Goal: Information Seeking & Learning: Learn about a topic

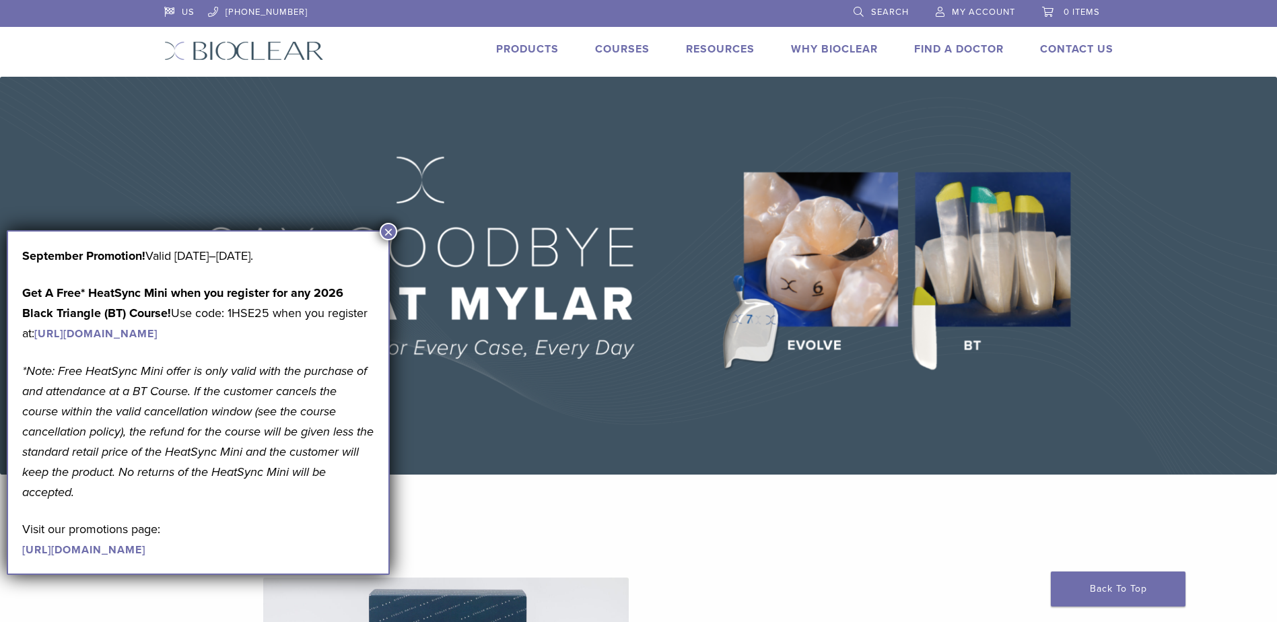
click at [388, 233] on button "×" at bounding box center [389, 232] width 18 height 18
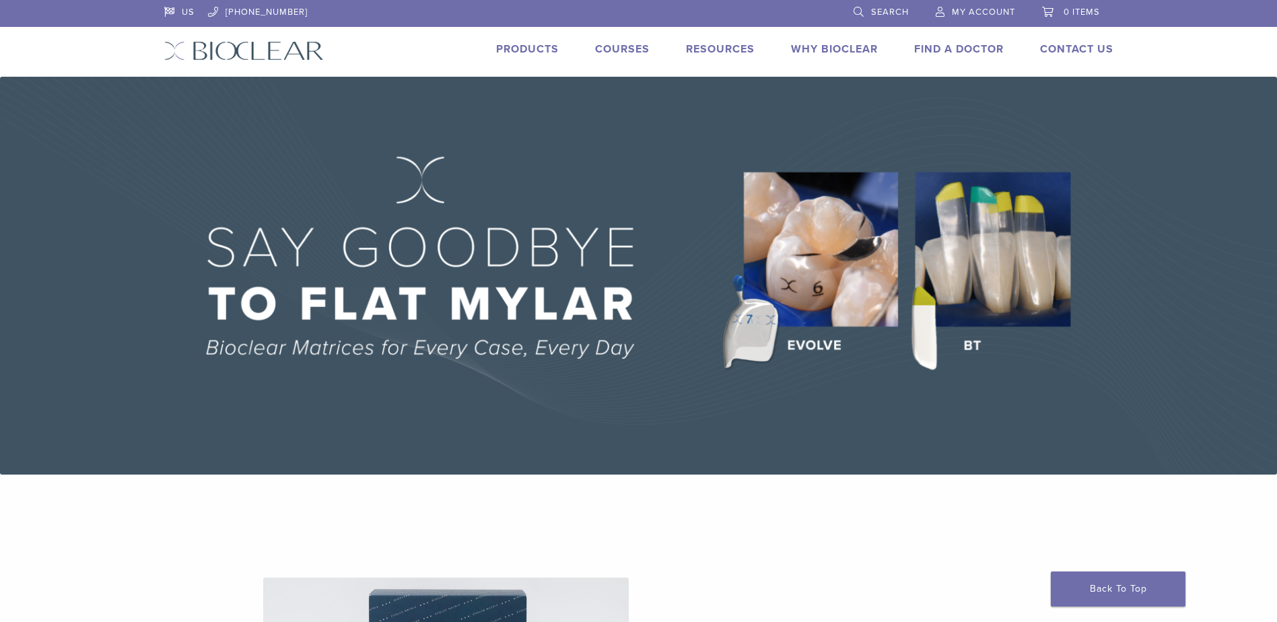
click at [501, 48] on link "Products" at bounding box center [527, 48] width 63 height 13
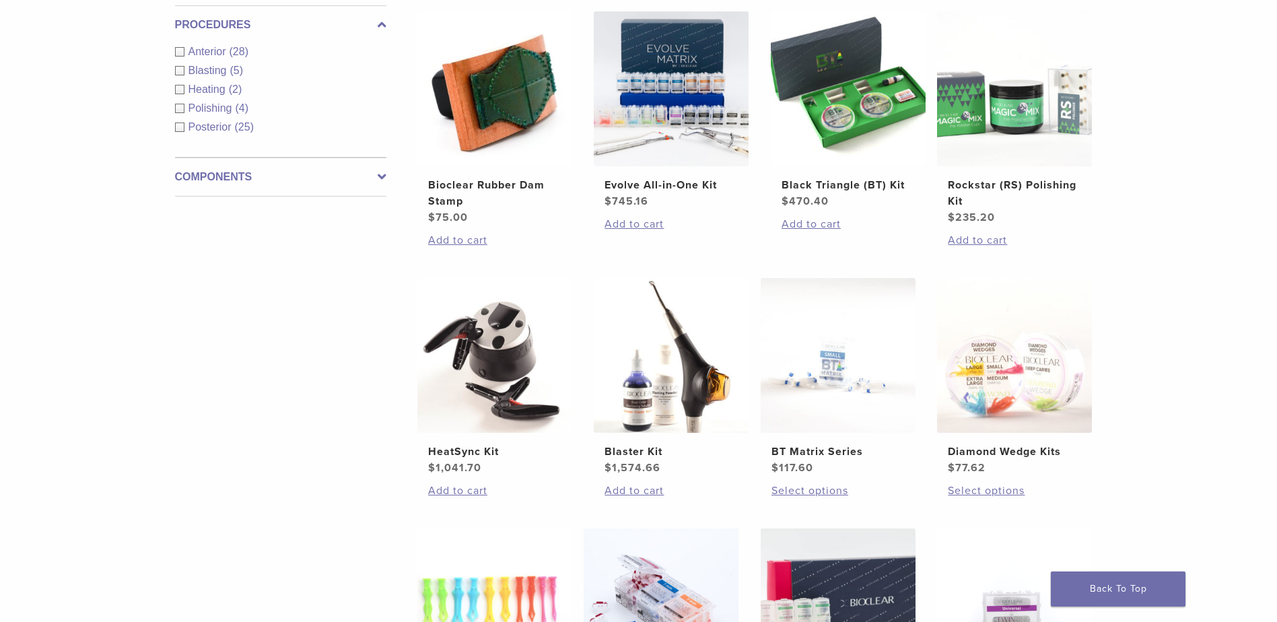
scroll to position [471, 0]
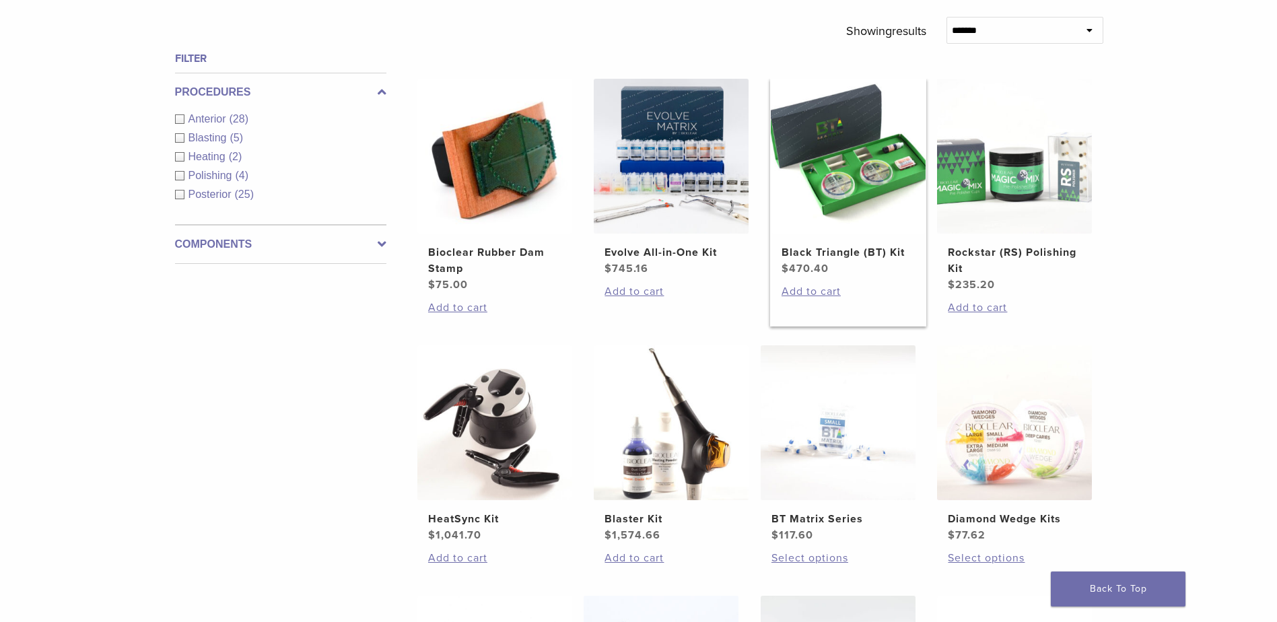
click at [865, 160] on img at bounding box center [848, 156] width 155 height 155
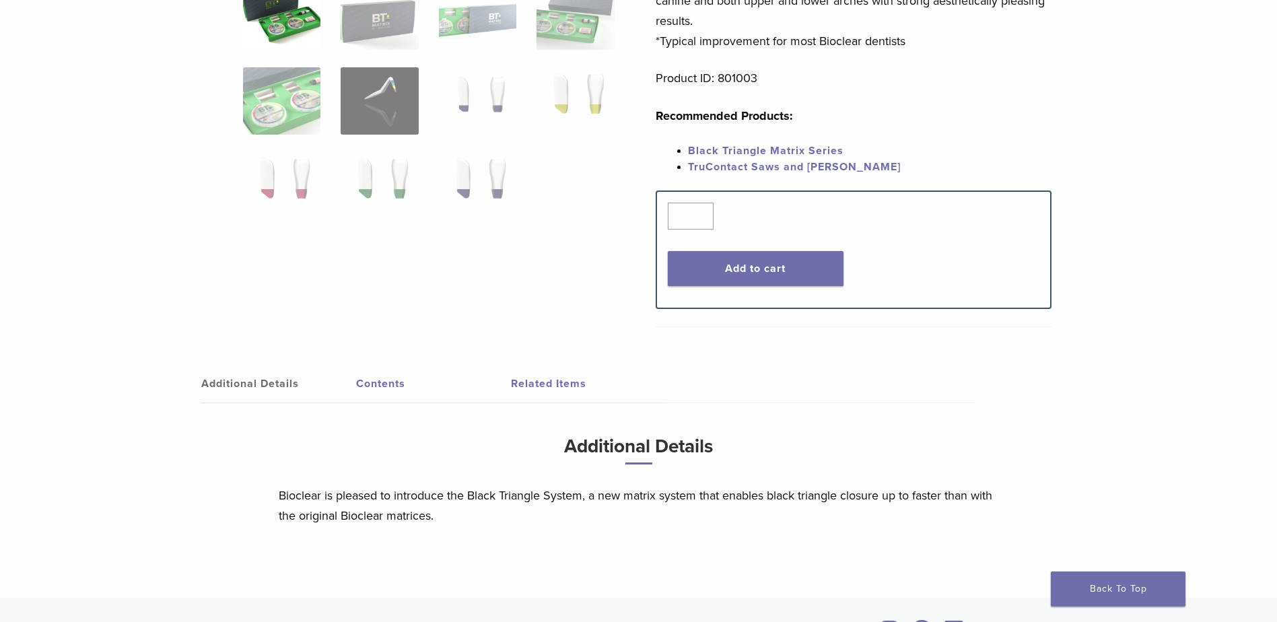
scroll to position [471, 0]
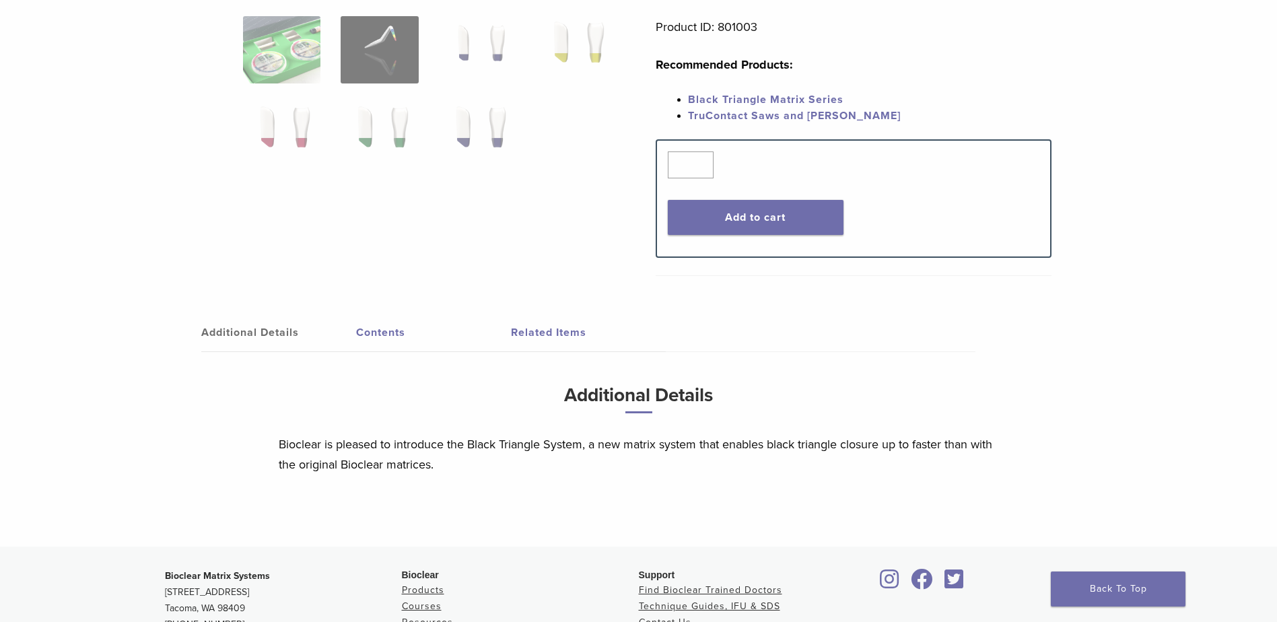
click at [391, 331] on link "Contents" at bounding box center [433, 333] width 155 height 38
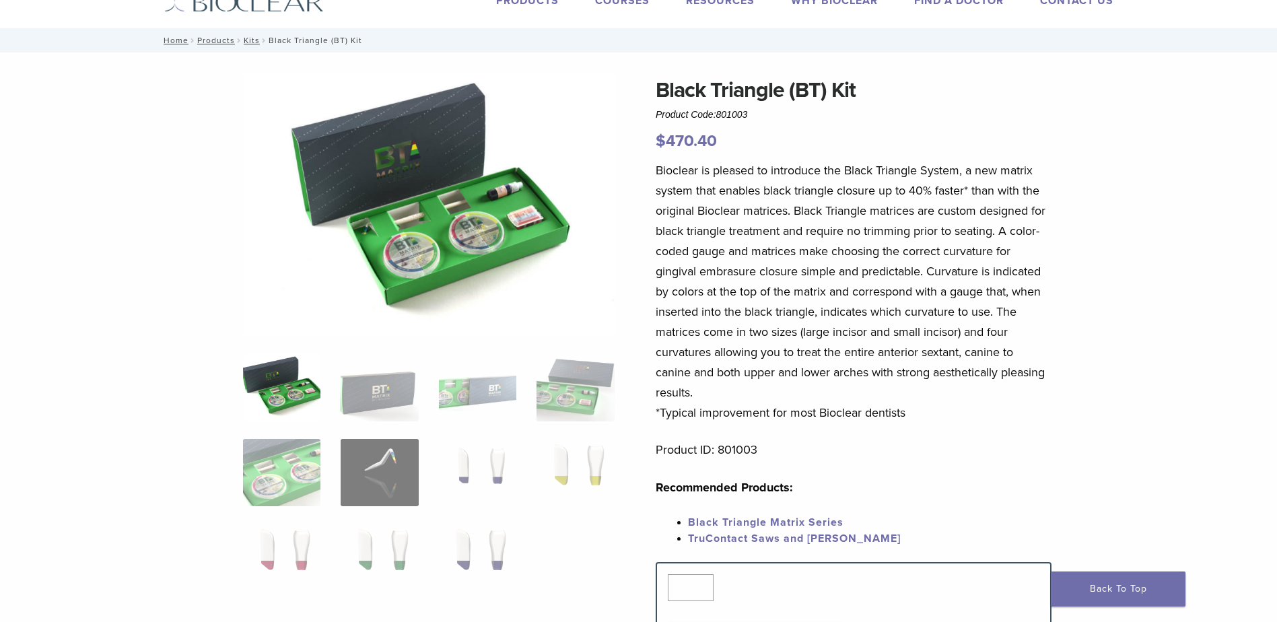
scroll to position [0, 0]
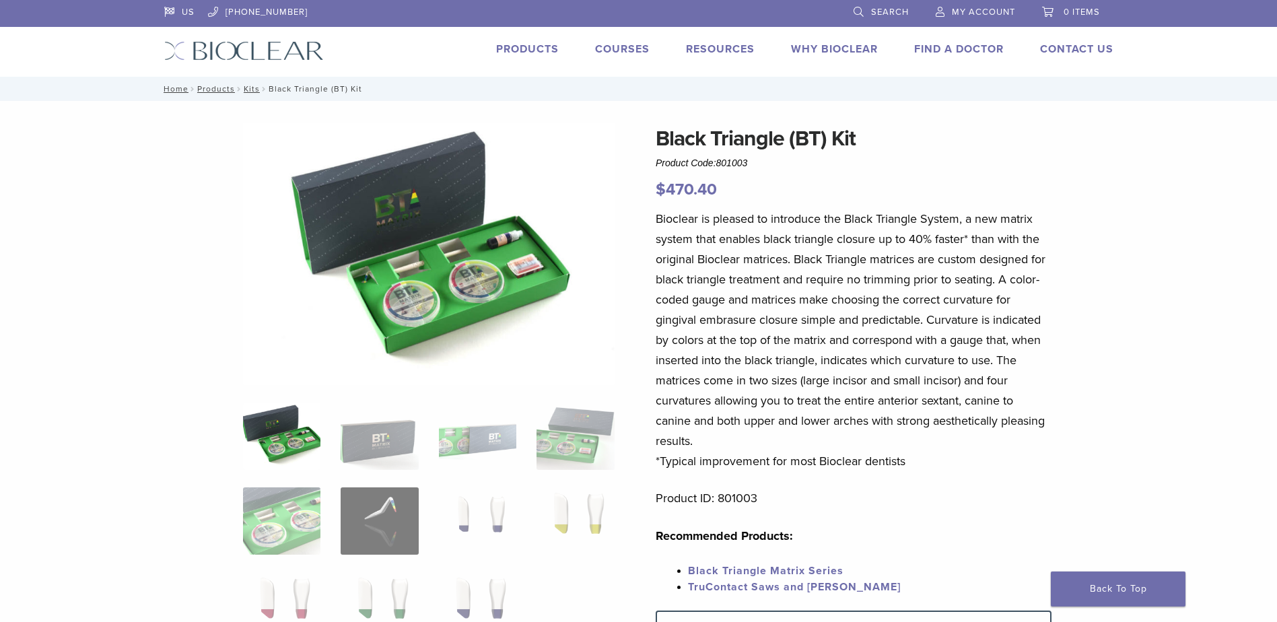
drag, startPoint x: 749, startPoint y: 163, endPoint x: 656, endPoint y: 138, distance: 96.9
click at [656, 138] on div "Black Triangle (BT) Kit Product Code: 801003 $ 470.40" at bounding box center [854, 162] width 396 height 79
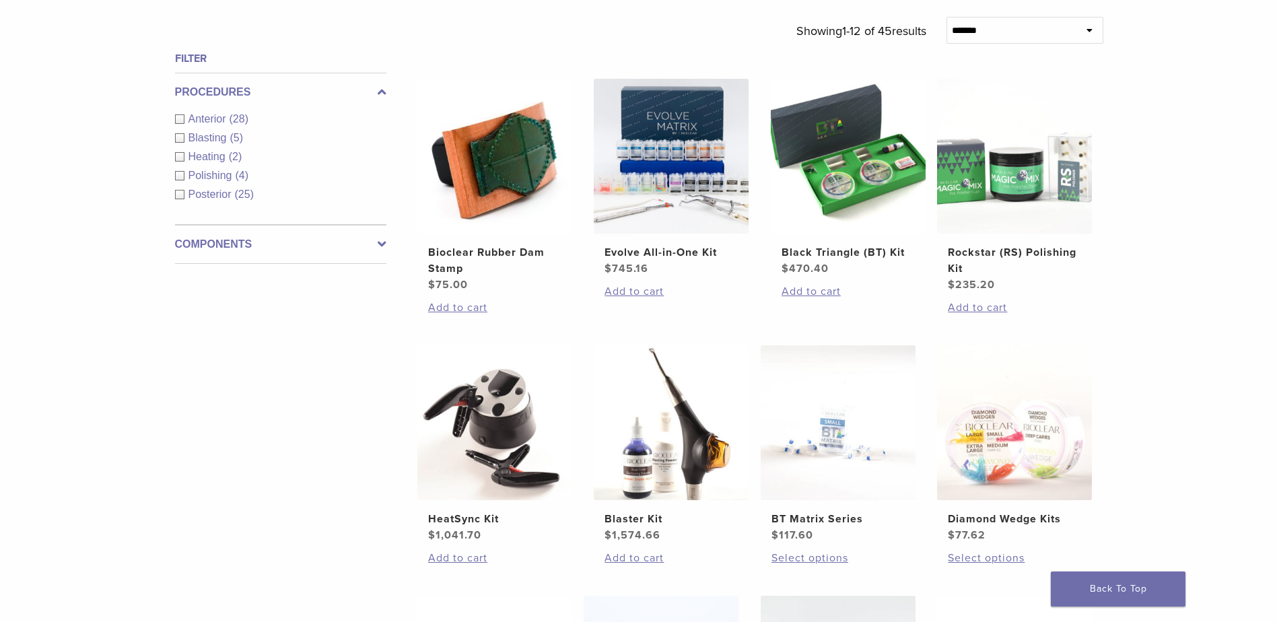
scroll to position [471, 0]
click at [982, 123] on img at bounding box center [1014, 156] width 155 height 155
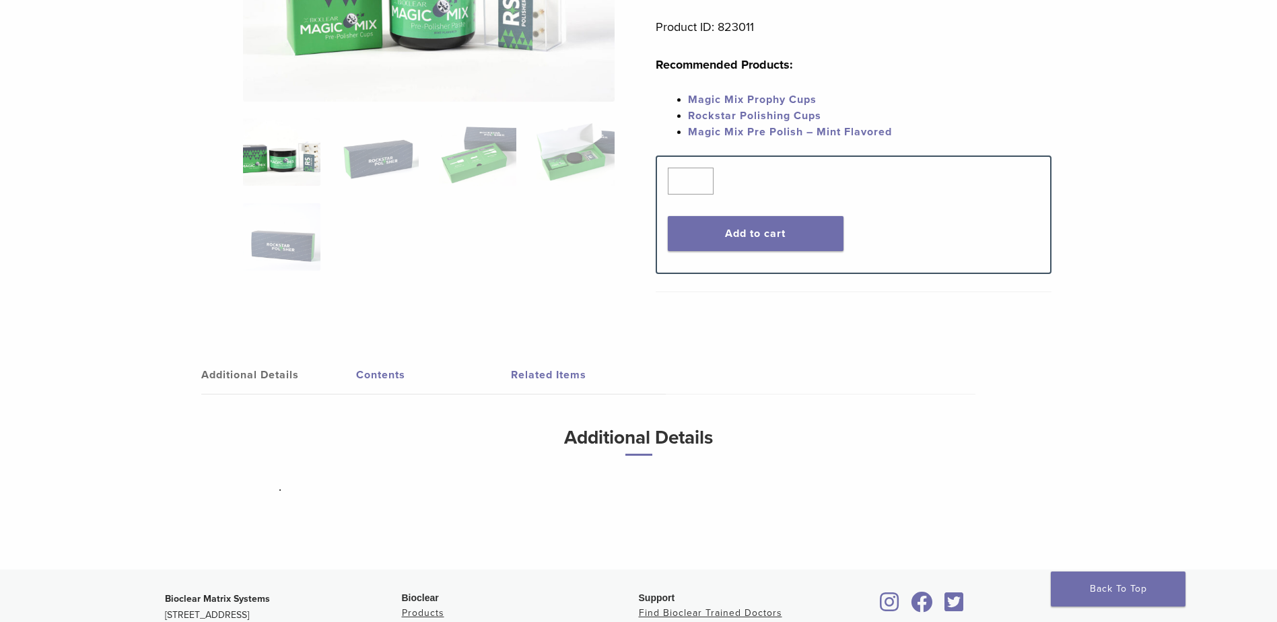
scroll to position [471, 0]
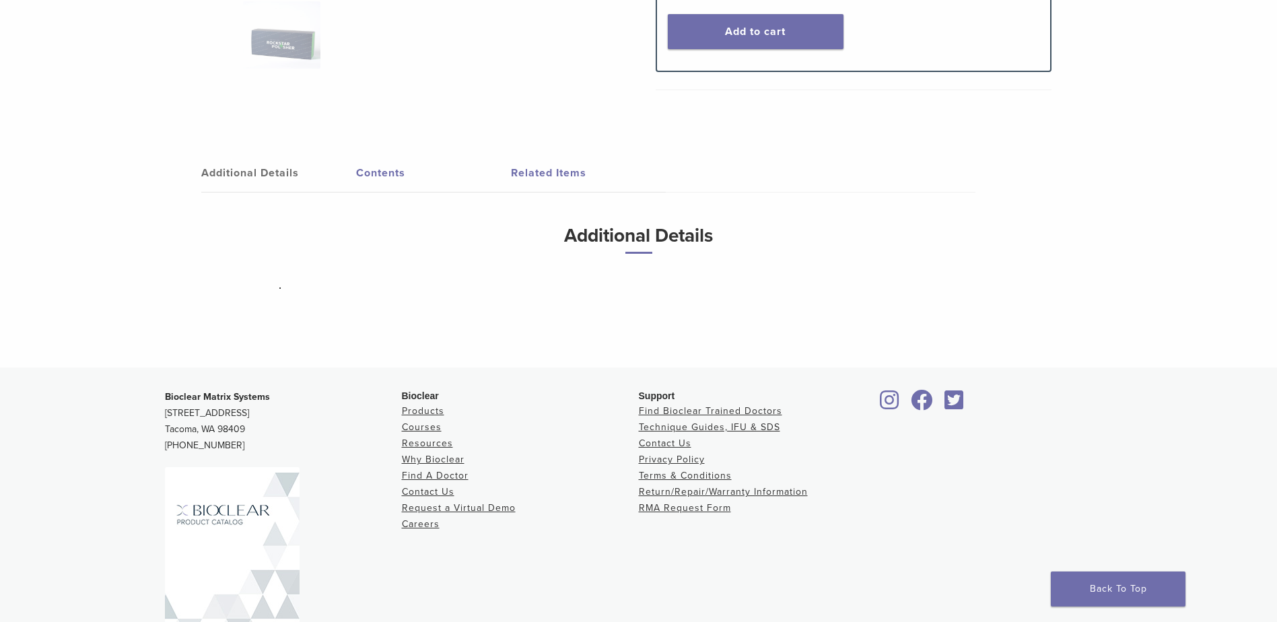
click at [385, 171] on link "Contents" at bounding box center [433, 173] width 155 height 38
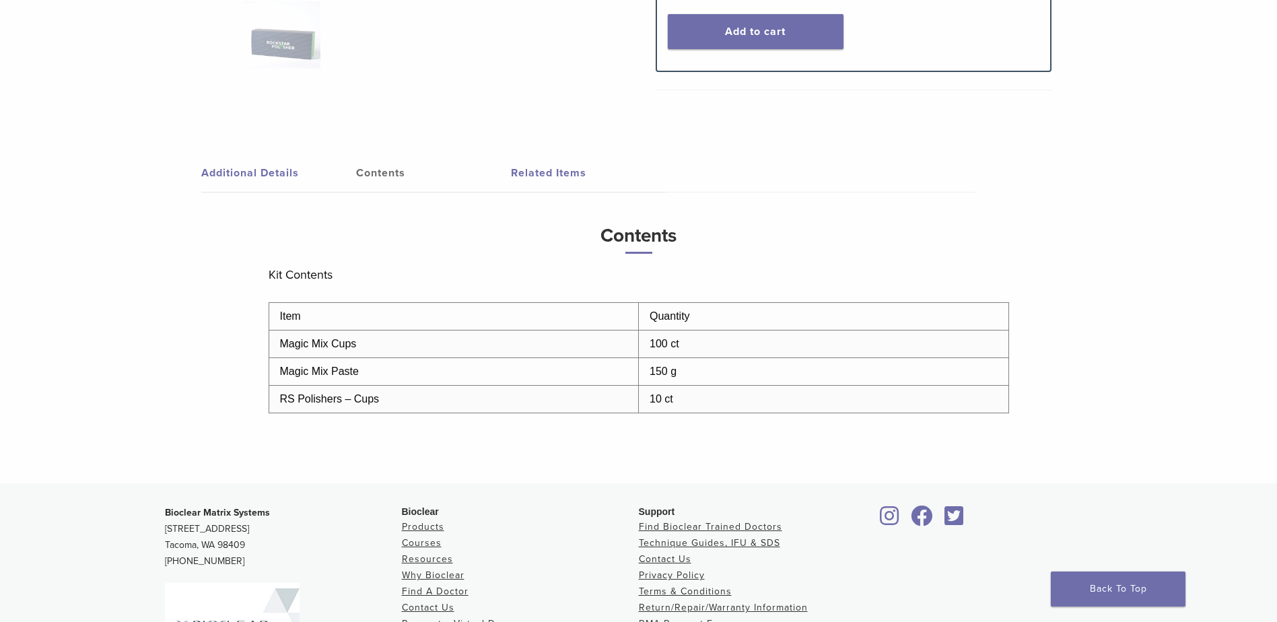
click at [540, 174] on link "Related Items" at bounding box center [588, 173] width 155 height 38
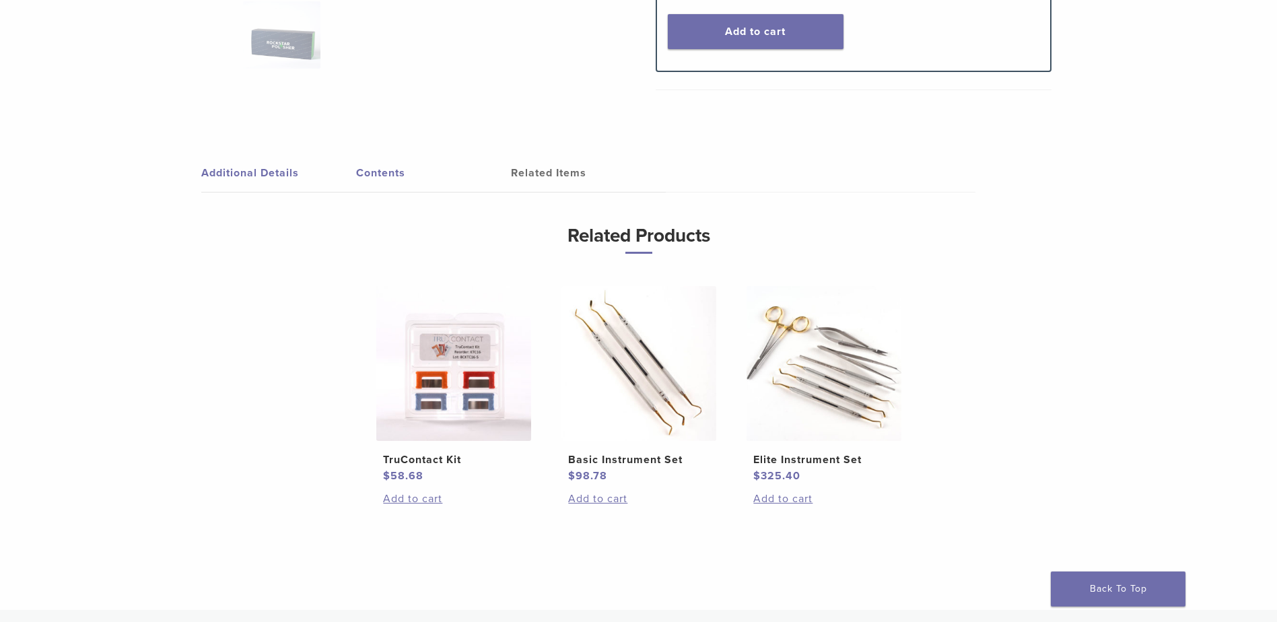
click at [376, 170] on link "Contents" at bounding box center [433, 173] width 155 height 38
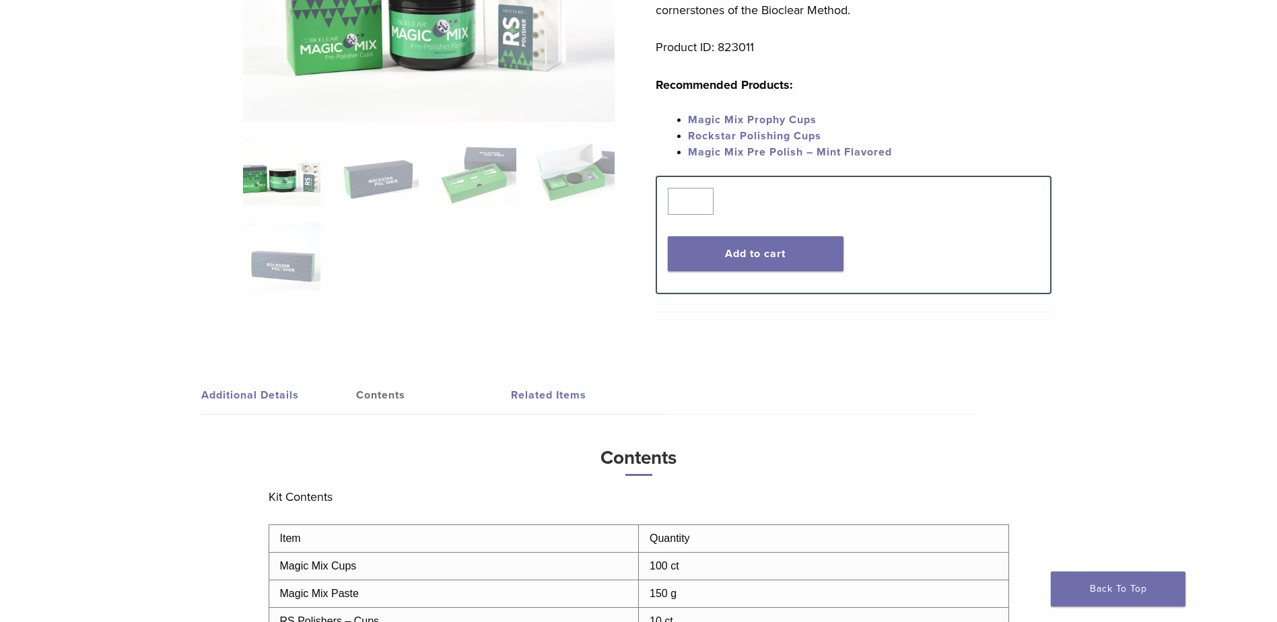
scroll to position [0, 0]
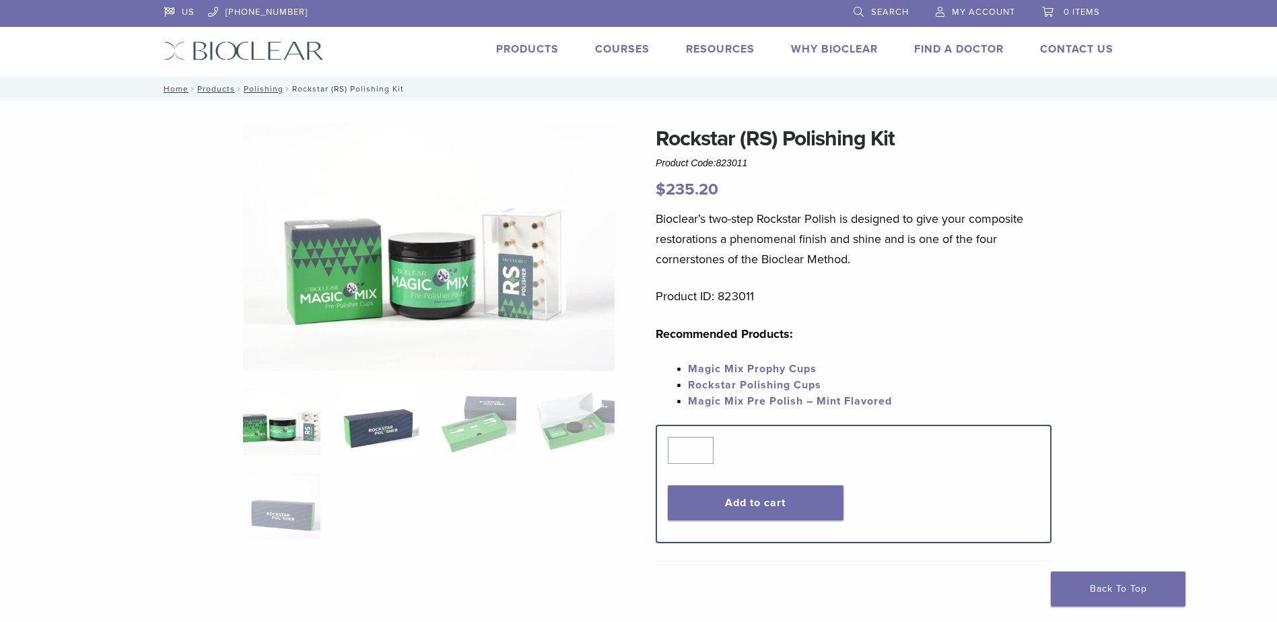
click at [378, 433] on img at bounding box center [379, 421] width 77 height 67
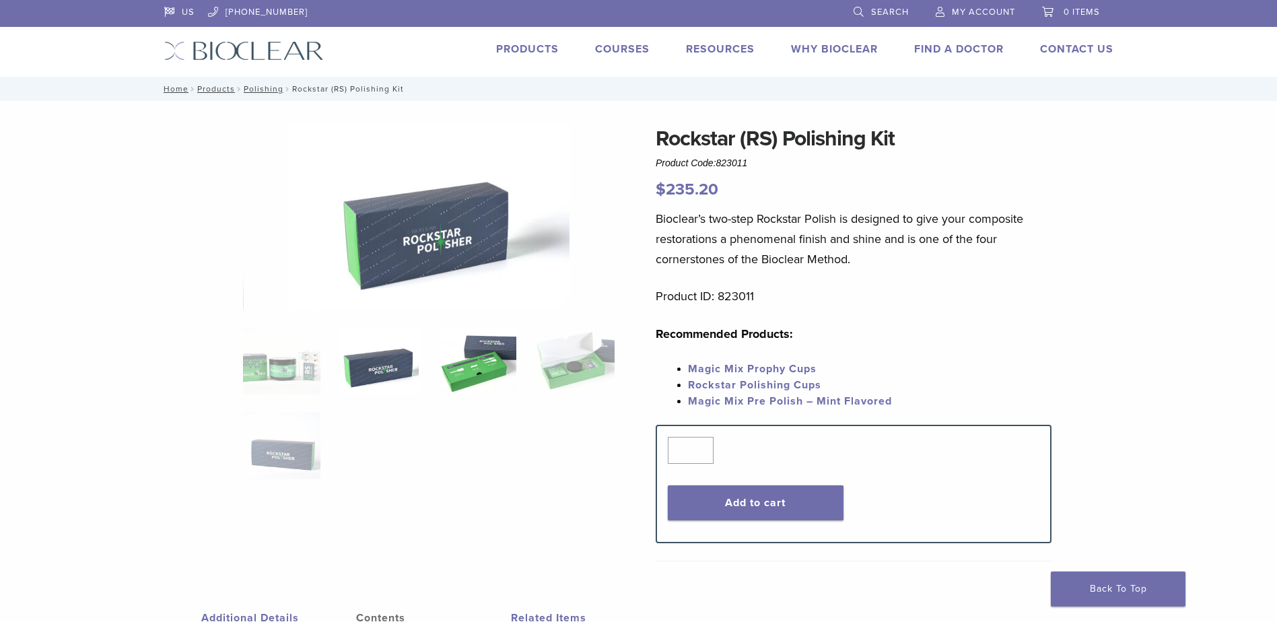
click at [481, 363] on img at bounding box center [477, 360] width 77 height 67
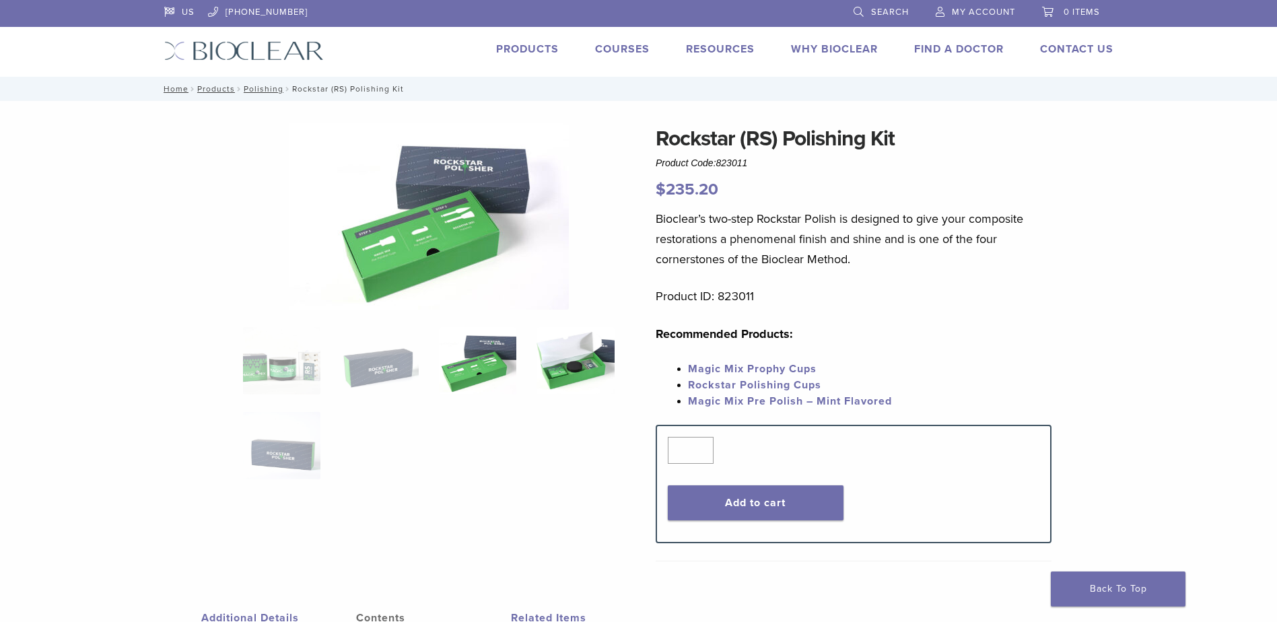
click at [556, 352] on img at bounding box center [575, 360] width 77 height 67
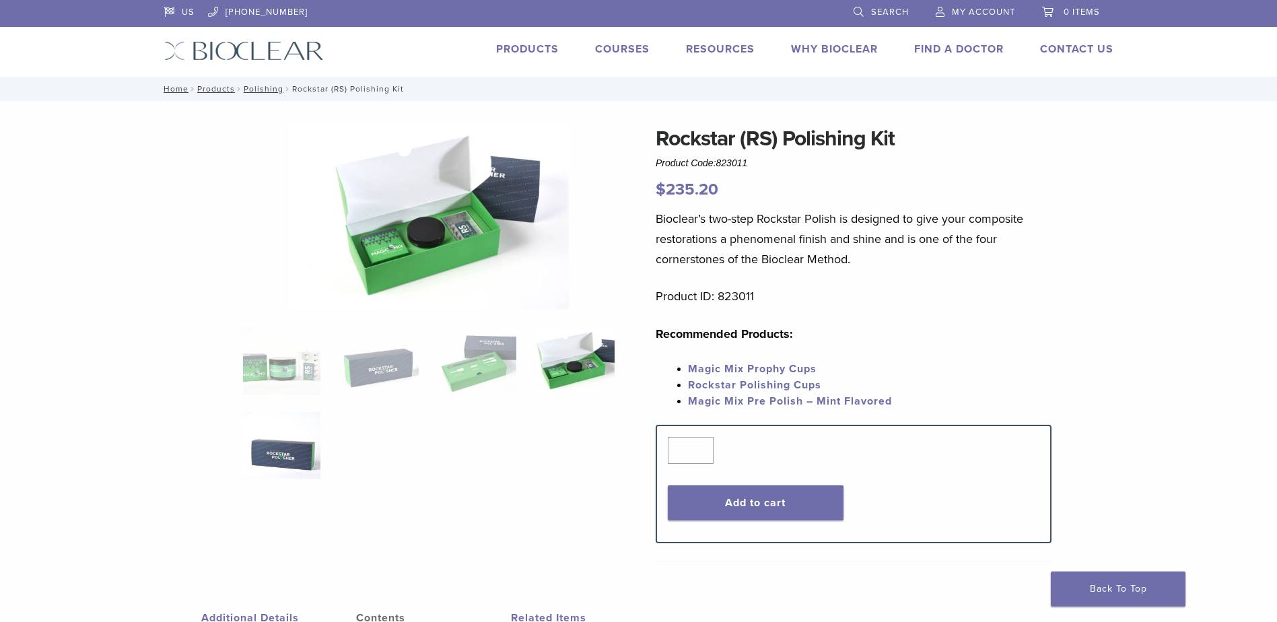
click at [284, 444] on img at bounding box center [281, 445] width 77 height 67
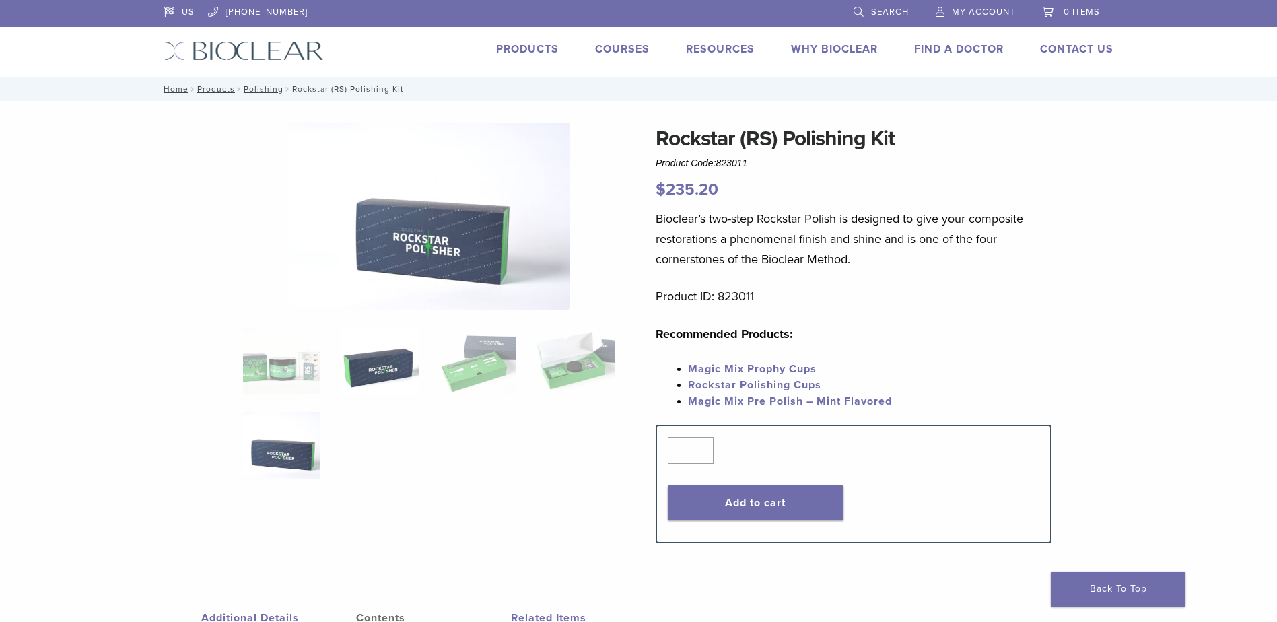
click at [386, 370] on img at bounding box center [379, 360] width 77 height 67
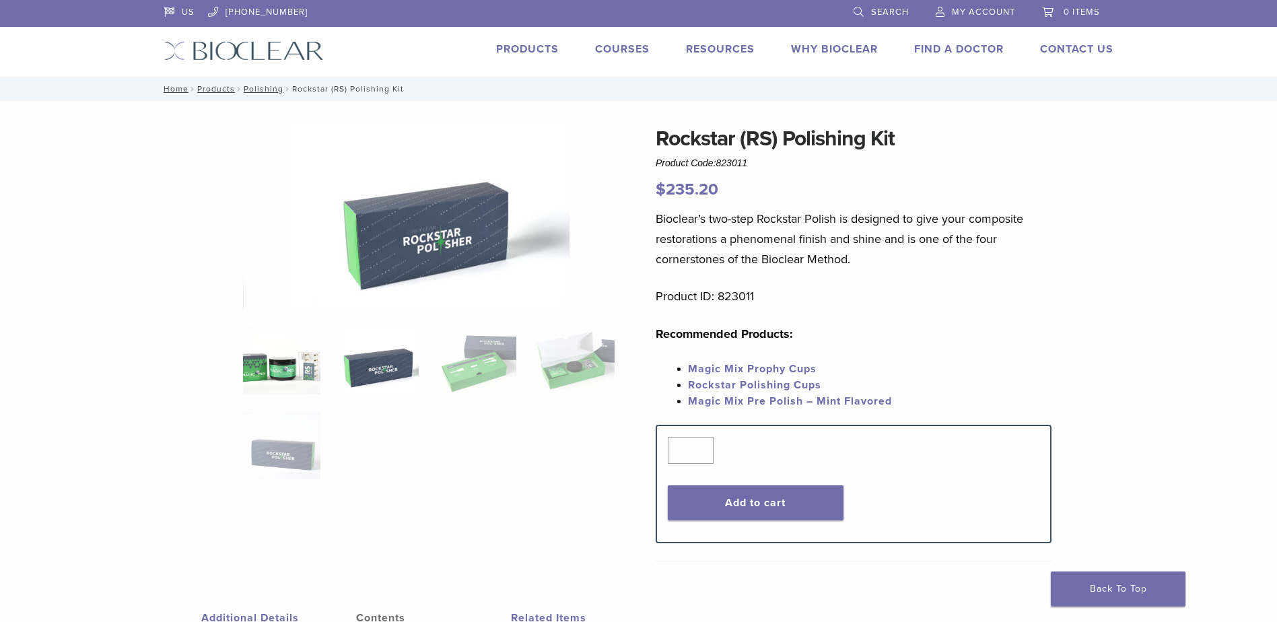
click at [258, 362] on img at bounding box center [281, 360] width 77 height 67
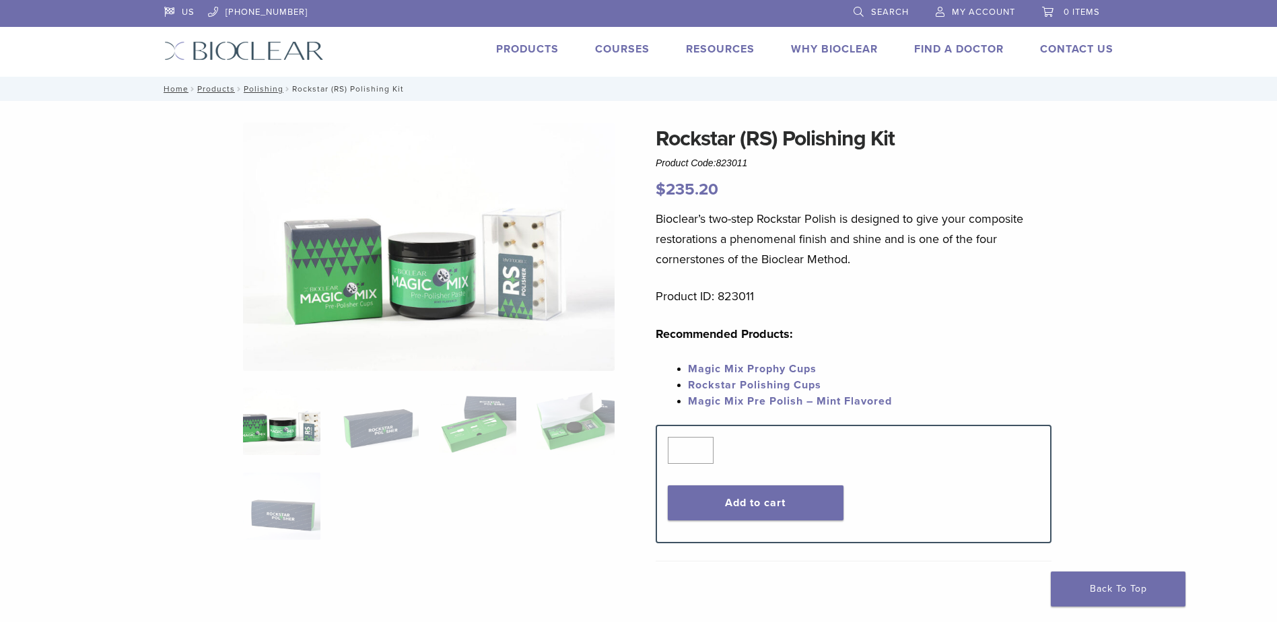
click at [755, 165] on div "Rockstar (RS) Polishing Kit Product Code: 823011 $ 235.20" at bounding box center [854, 162] width 396 height 79
drag, startPoint x: 749, startPoint y: 163, endPoint x: 659, endPoint y: 142, distance: 92.6
click at [659, 142] on div "Rockstar (RS) Polishing Kit Product Code: 823011 $ 235.20" at bounding box center [854, 162] width 396 height 79
copy div "Rockstar (RS) Polishing Kit Product Code: 823011"
click at [172, 233] on div "Rockstar (RS) Polishing Kit Product Code: 823011 $ 235.20 Rockstar (RS) Polishi…" at bounding box center [639, 539] width 970 height 832
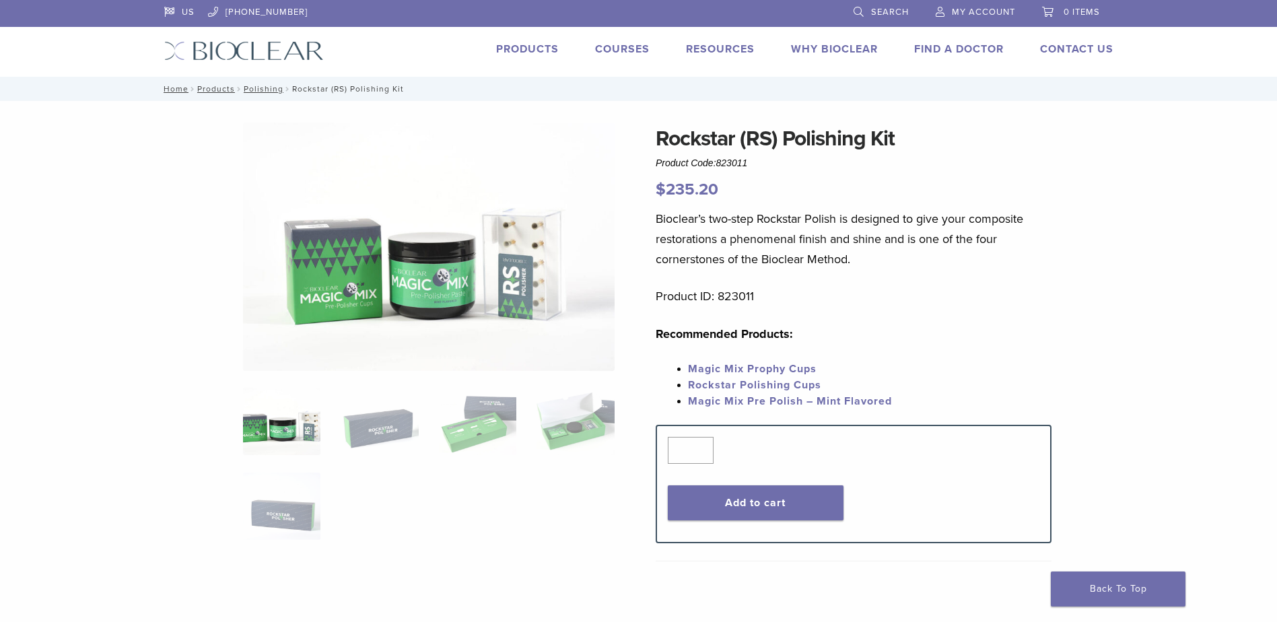
click at [108, 254] on div "Rockstar (RS) Polishing Kit Product Code: 823011 $ 235.20 Rockstar (RS) Polishi…" at bounding box center [638, 528] width 1277 height 854
click at [289, 427] on img at bounding box center [281, 421] width 77 height 67
click at [1128, 252] on div "Rockstar (RS) Polishing Kit Product Code: 823011 $ 235.20 Rockstar (RS) Polishi…" at bounding box center [638, 528] width 1277 height 854
drag, startPoint x: 455, startPoint y: 264, endPoint x: 439, endPoint y: 265, distance: 16.2
click at [229, 285] on div "Rockstar (RS) Polishing Kit Product Code: 823011 $ 235.20 Rockstar (RS) Polishi…" at bounding box center [639, 539] width 970 height 832
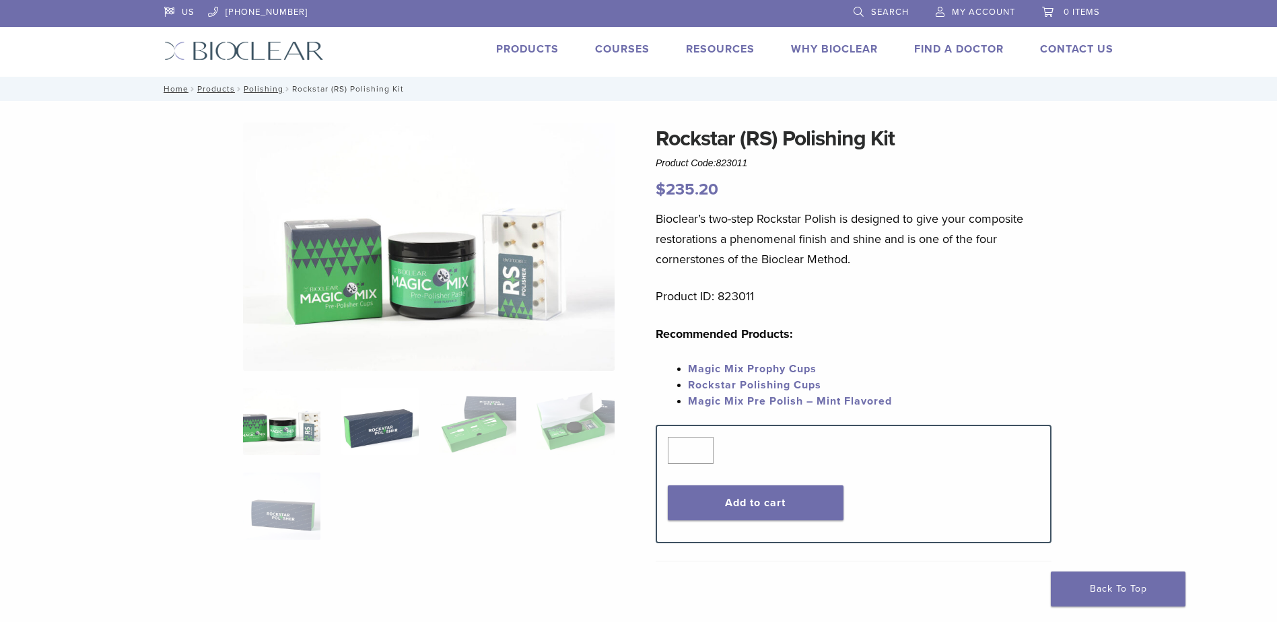
click at [390, 432] on img at bounding box center [379, 421] width 77 height 67
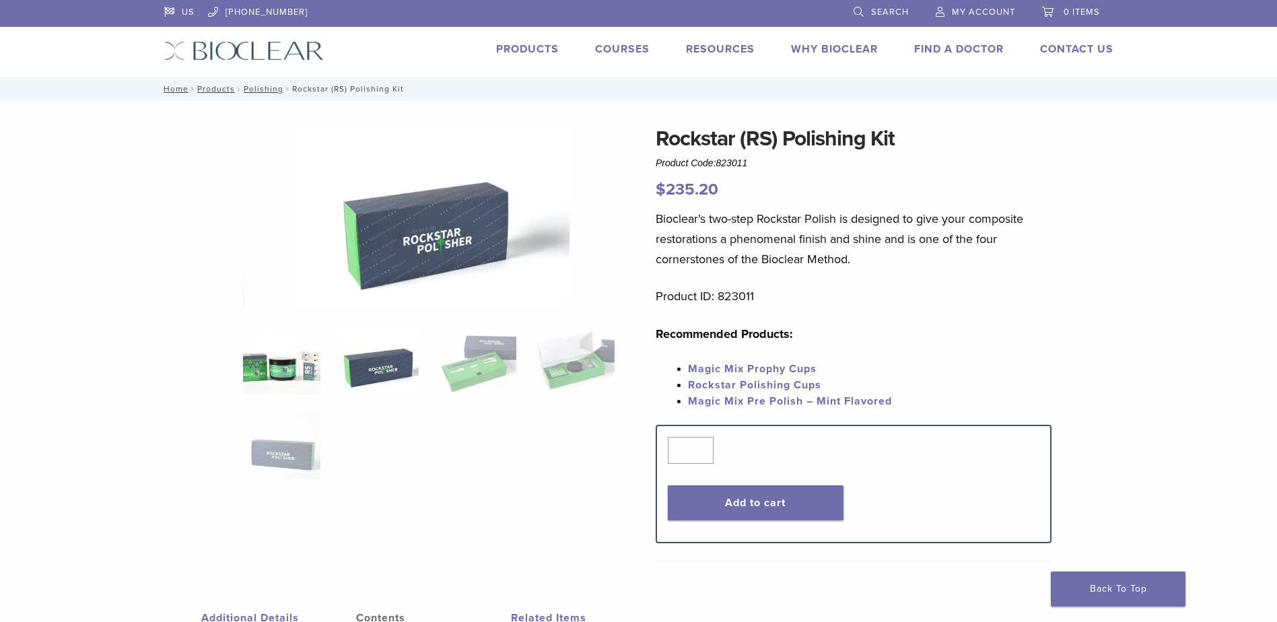
click at [290, 378] on img at bounding box center [281, 360] width 77 height 67
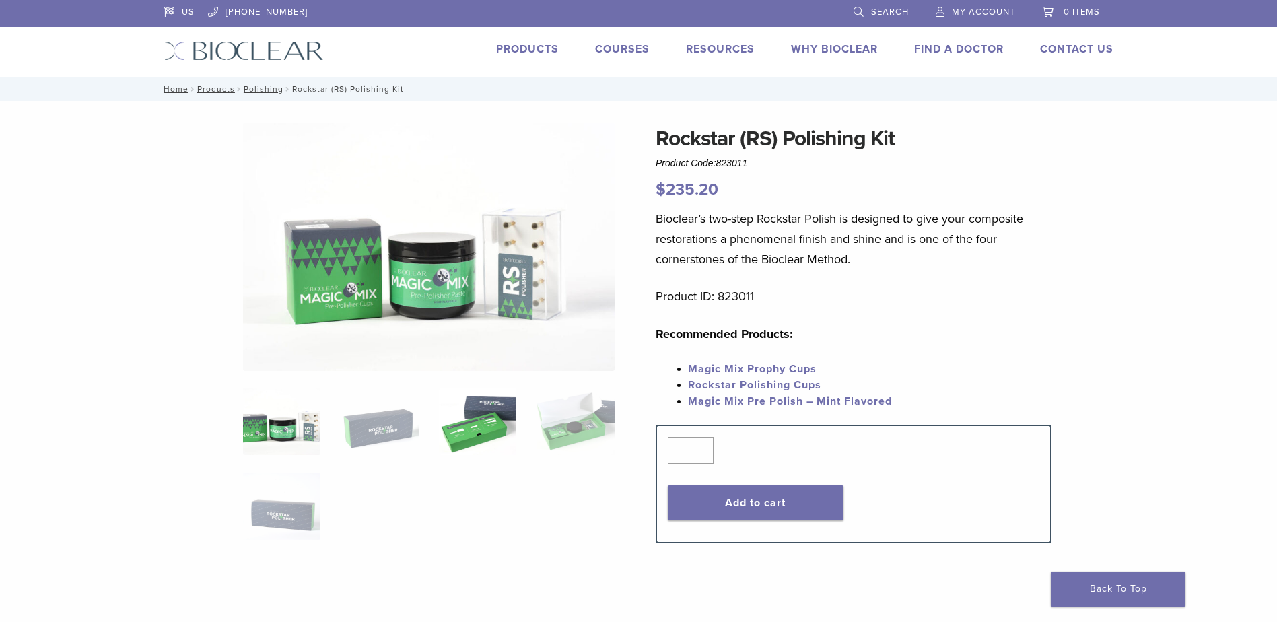
click at [479, 435] on img at bounding box center [477, 421] width 77 height 67
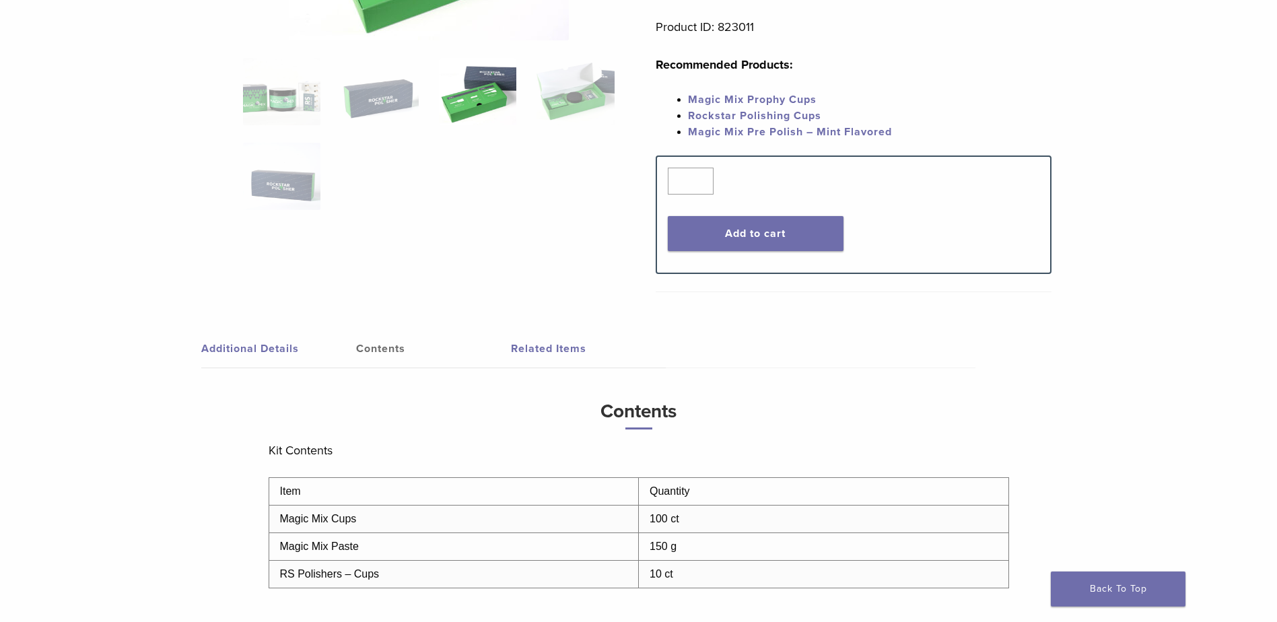
scroll to position [471, 0]
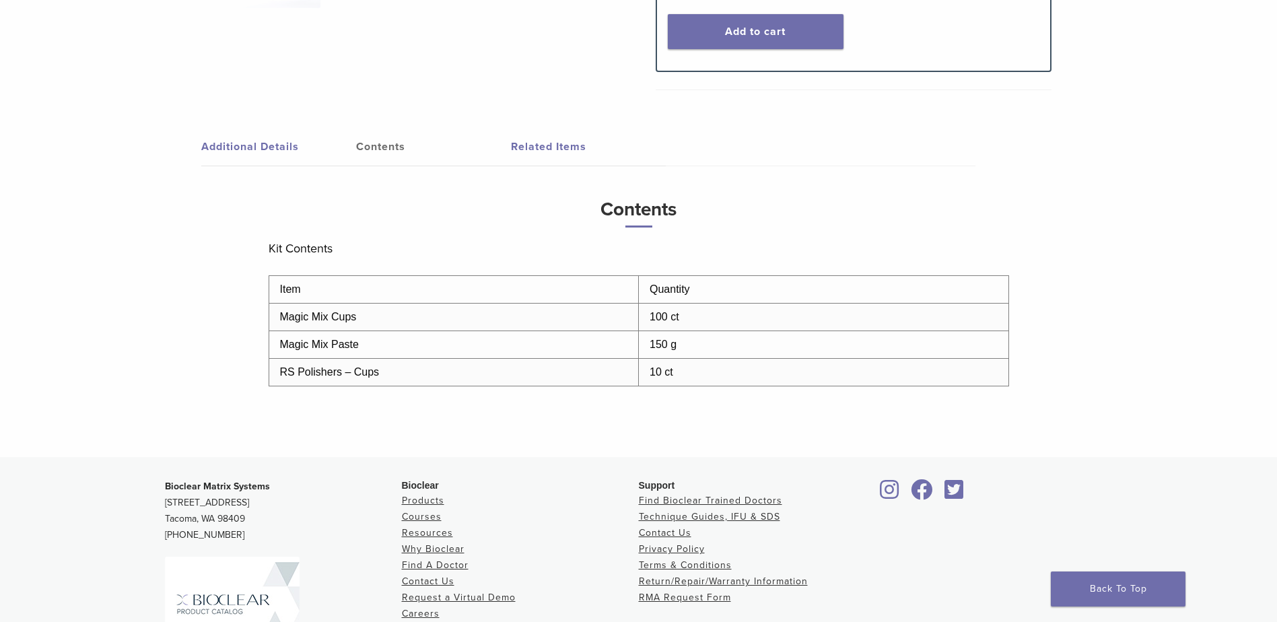
click at [543, 140] on link "Related Items" at bounding box center [588, 147] width 155 height 38
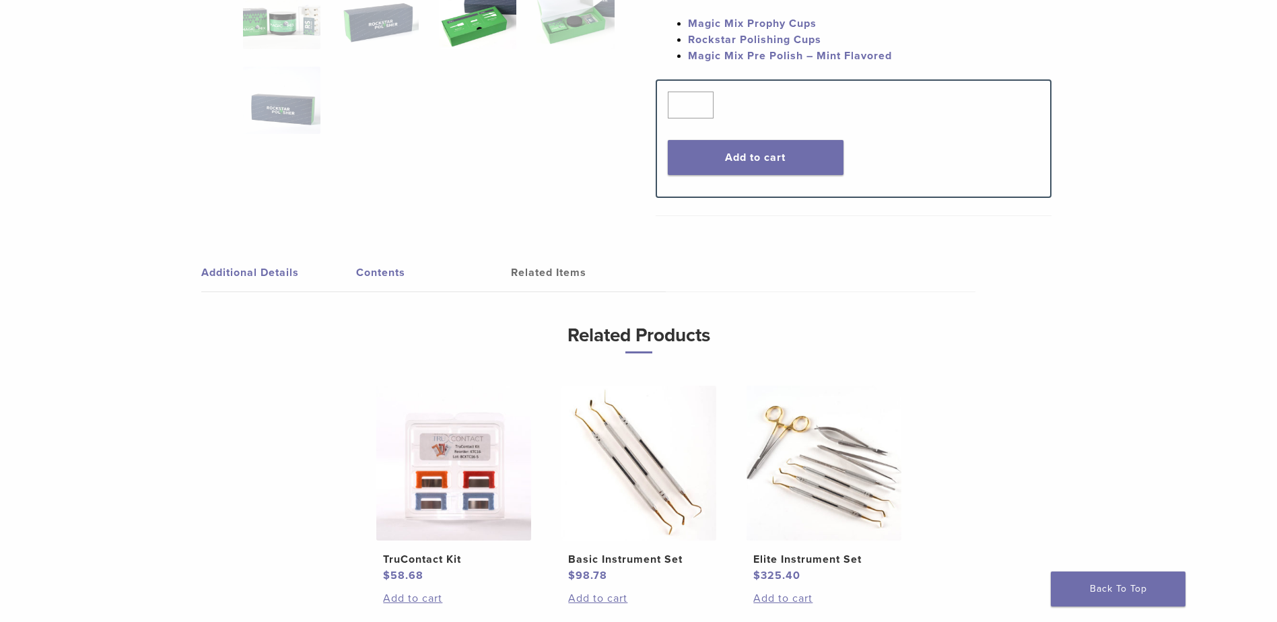
scroll to position [67, 0]
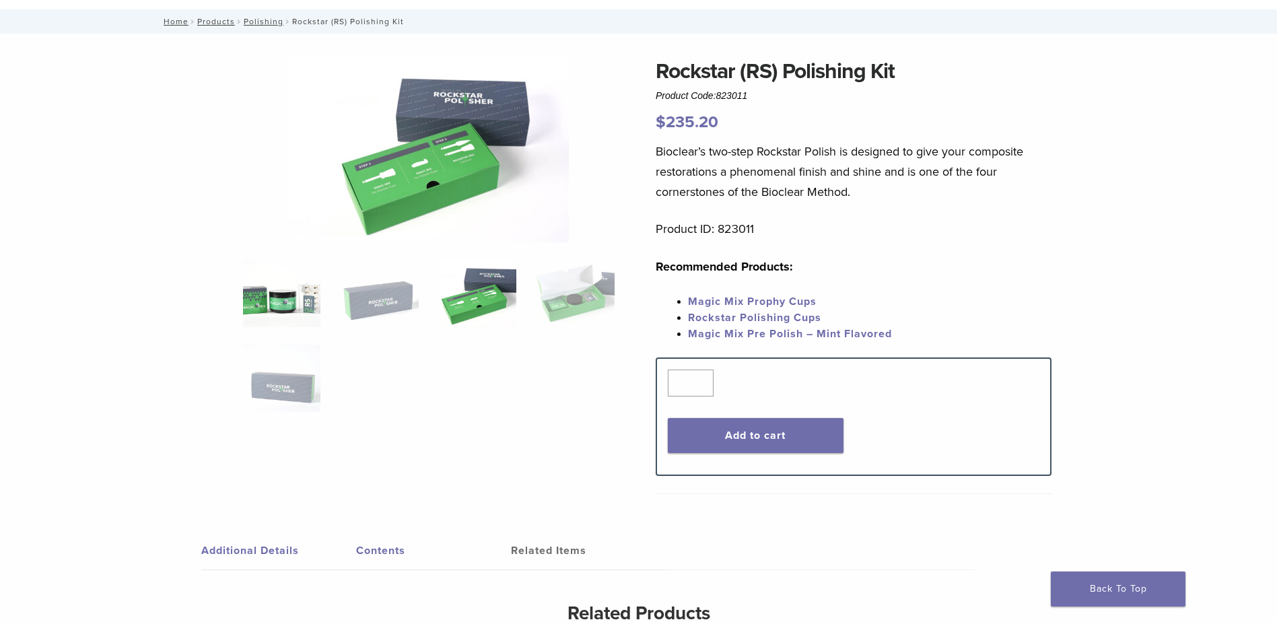
click at [280, 292] on img at bounding box center [281, 293] width 77 height 67
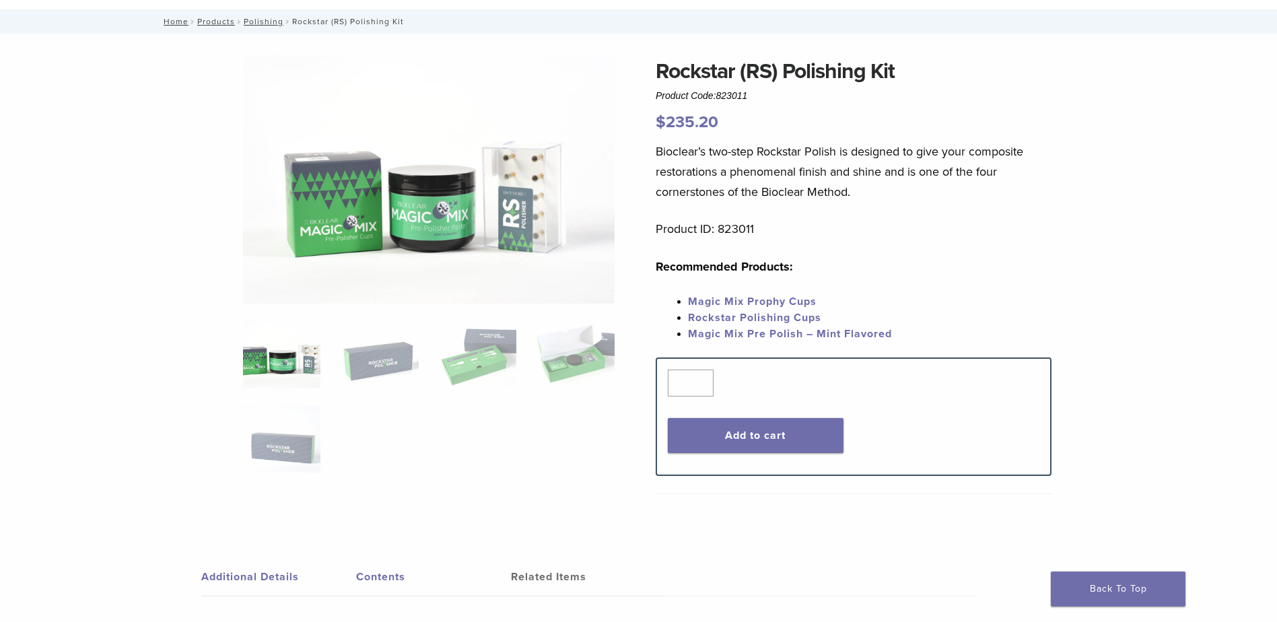
click at [148, 181] on div "Rockstar (RS) Polishing Kit Product Code: 823011 $ 235.20 Rockstar (RS) Polishi…" at bounding box center [638, 524] width 1277 height 980
click at [215, 358] on div "Rockstar (RS) Polishing Kit Product Code: 823011 $ 235.20 Rockstar (RS) Polishi…" at bounding box center [639, 534] width 970 height 959
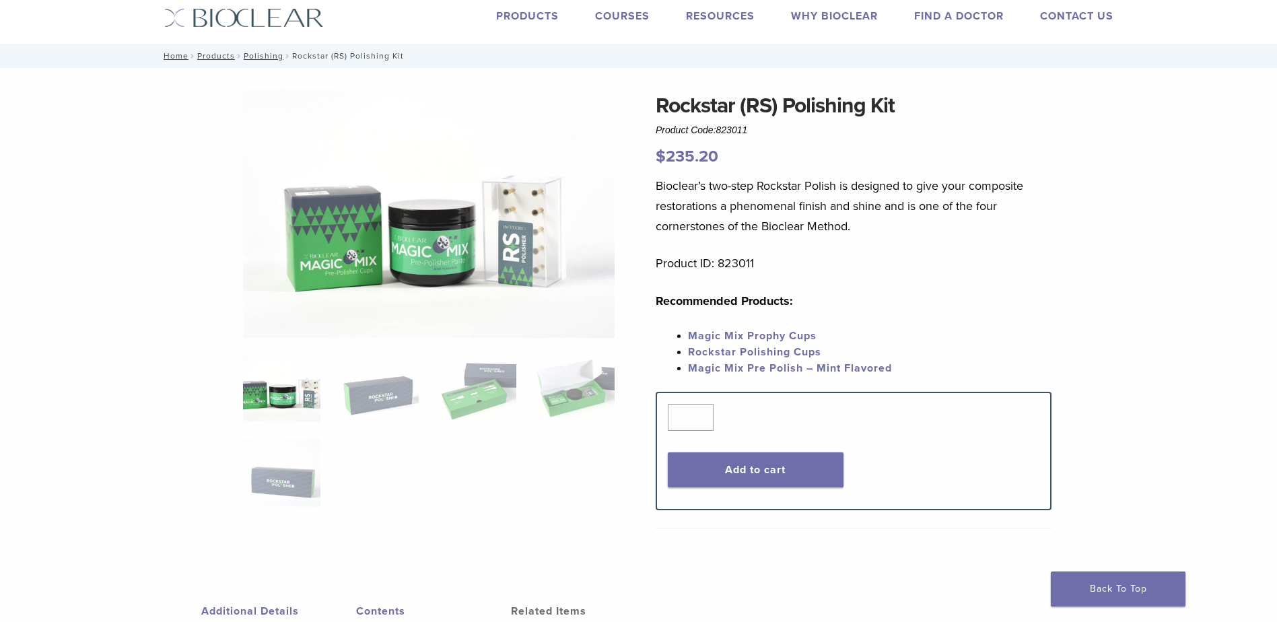
scroll to position [0, 0]
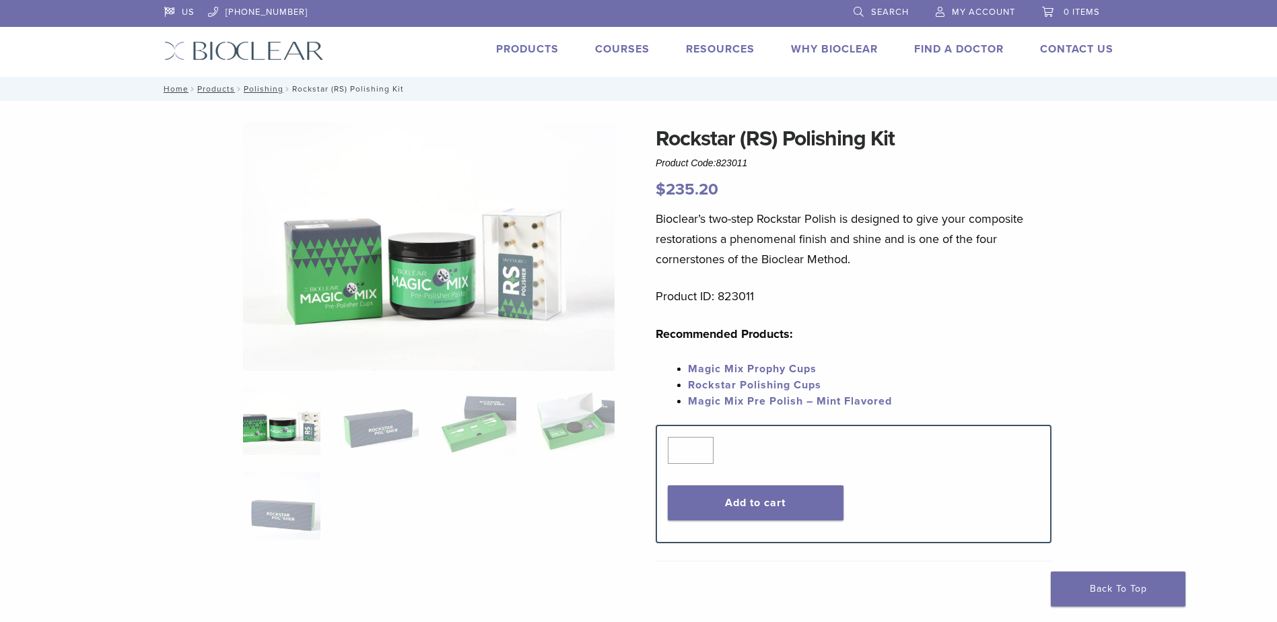
click at [529, 53] on link "Products" at bounding box center [527, 48] width 63 height 13
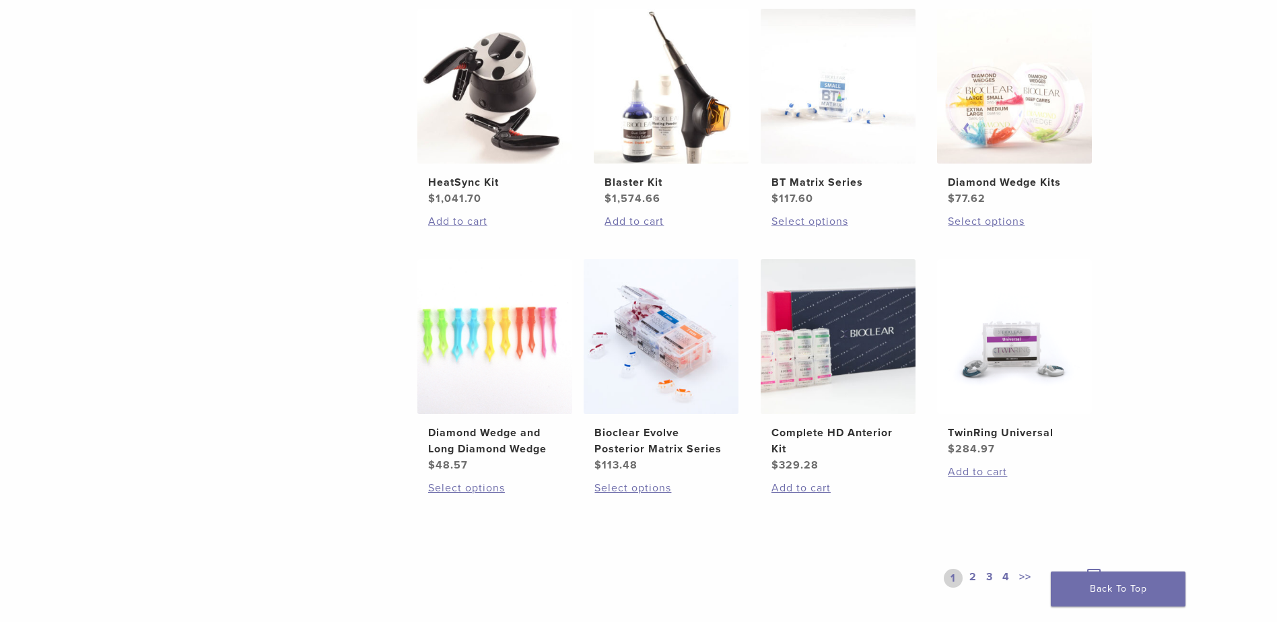
scroll to position [875, 0]
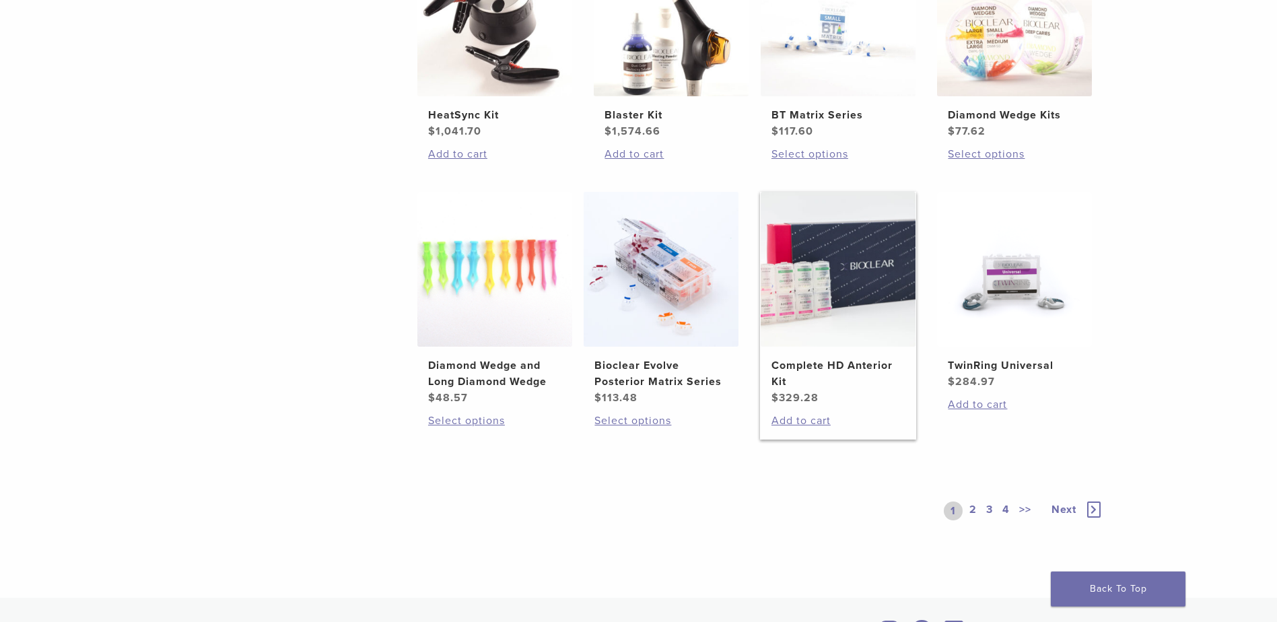
click at [863, 250] on img at bounding box center [838, 269] width 155 height 155
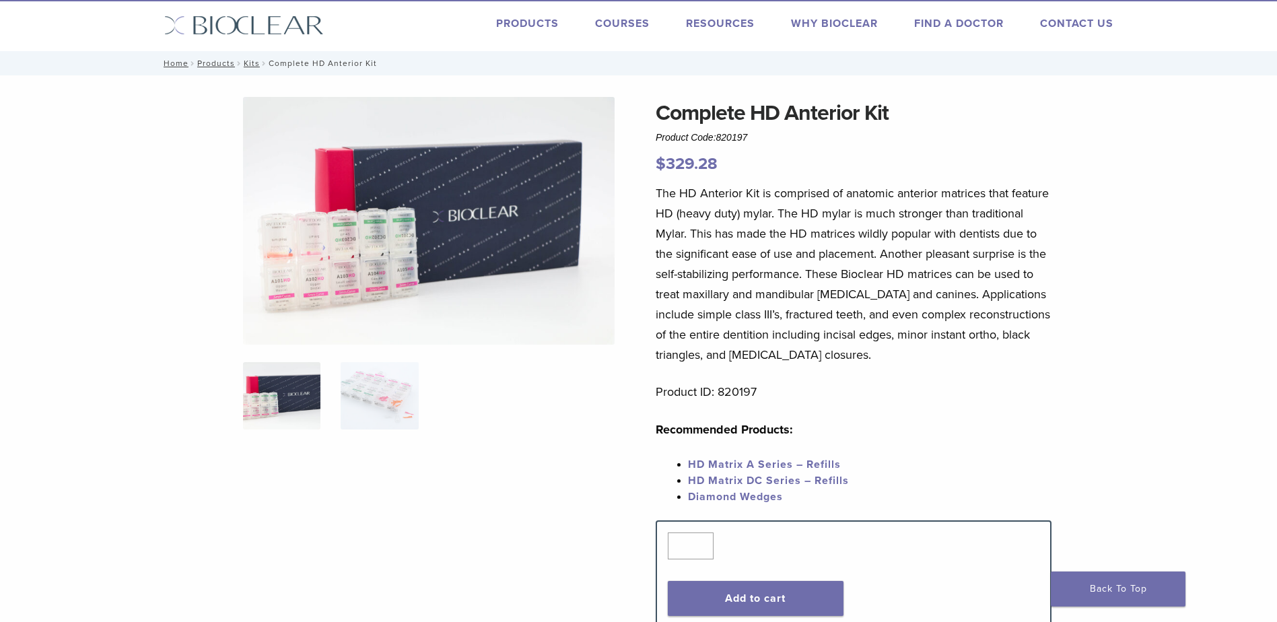
scroll to position [67, 0]
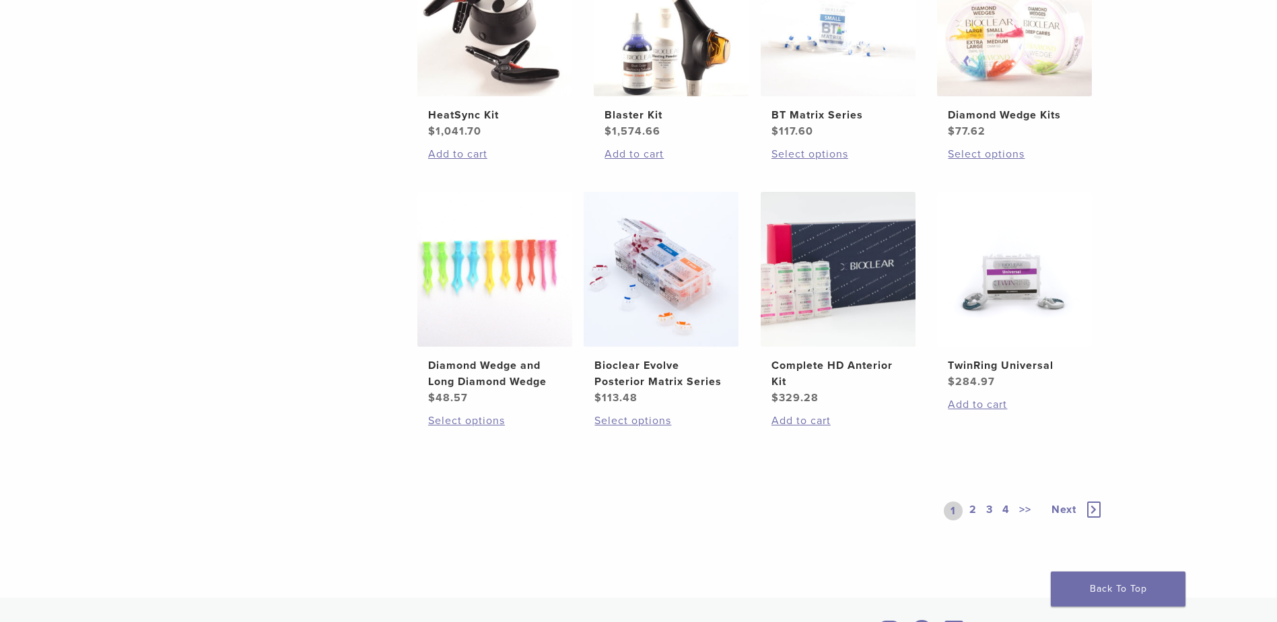
scroll to position [875, 0]
click at [1095, 508] on icon at bounding box center [1093, 510] width 13 height 16
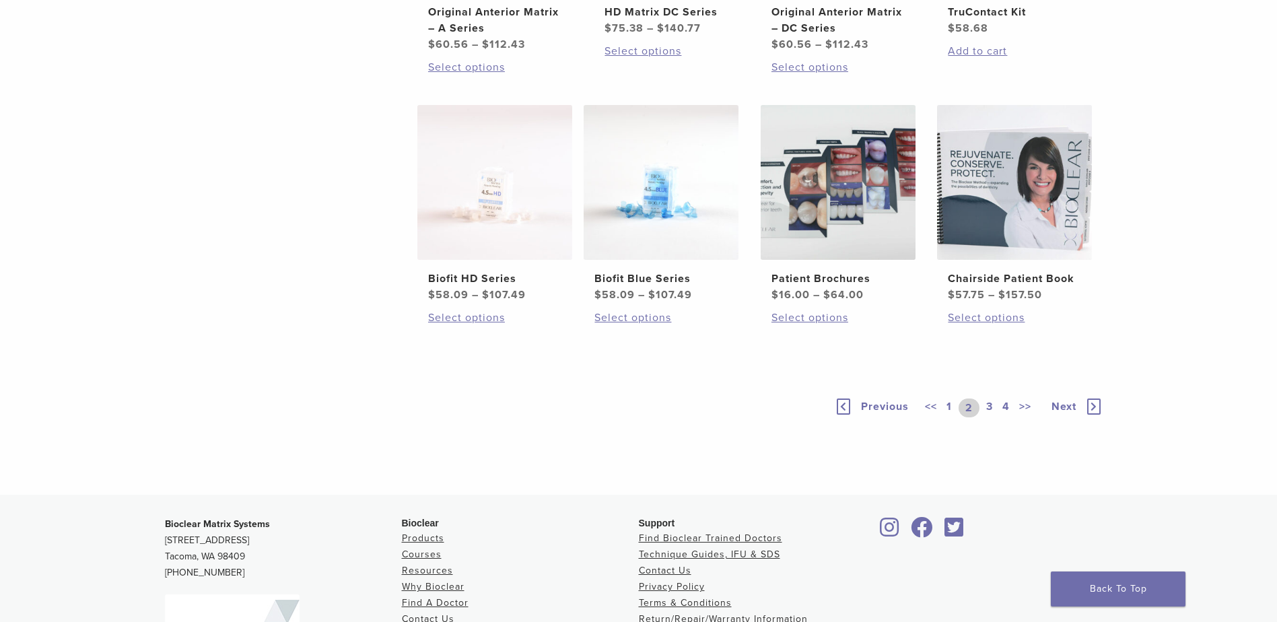
scroll to position [891, 0]
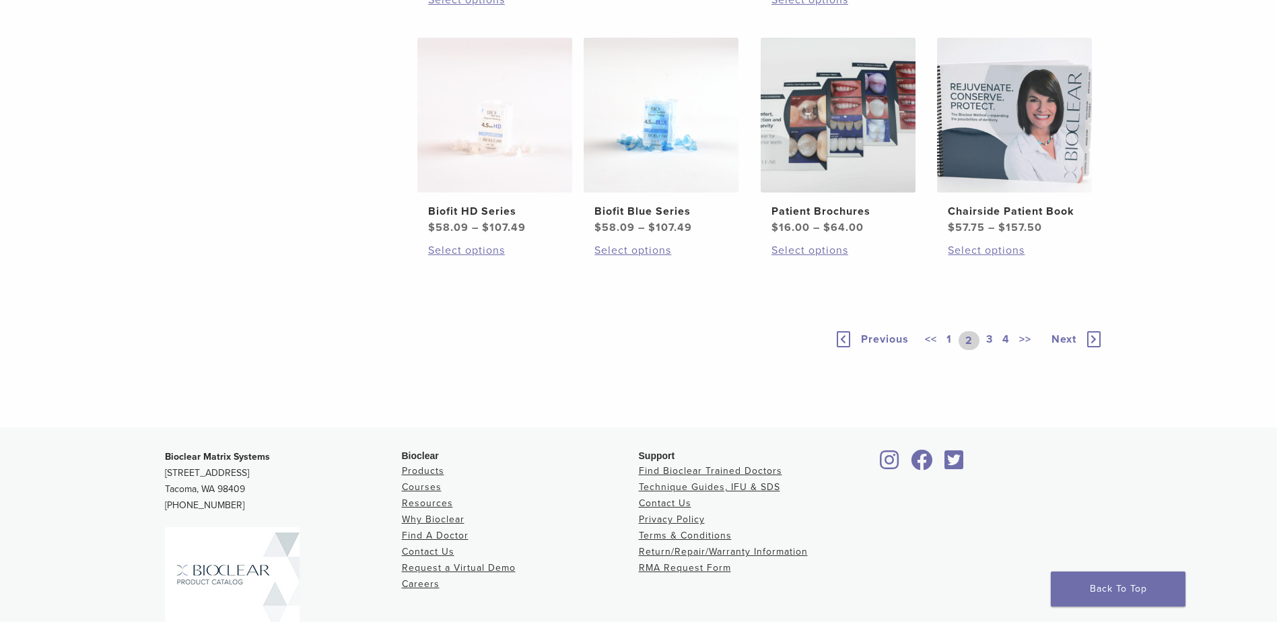
click at [1095, 347] on icon at bounding box center [1093, 339] width 13 height 16
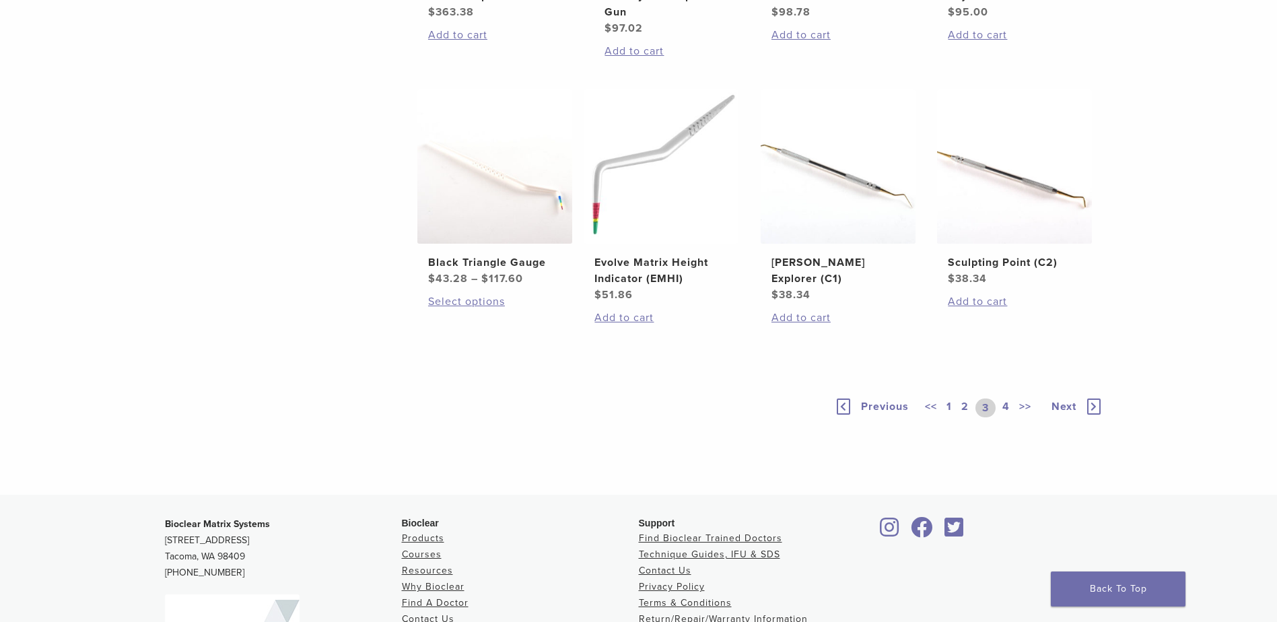
scroll to position [891, 0]
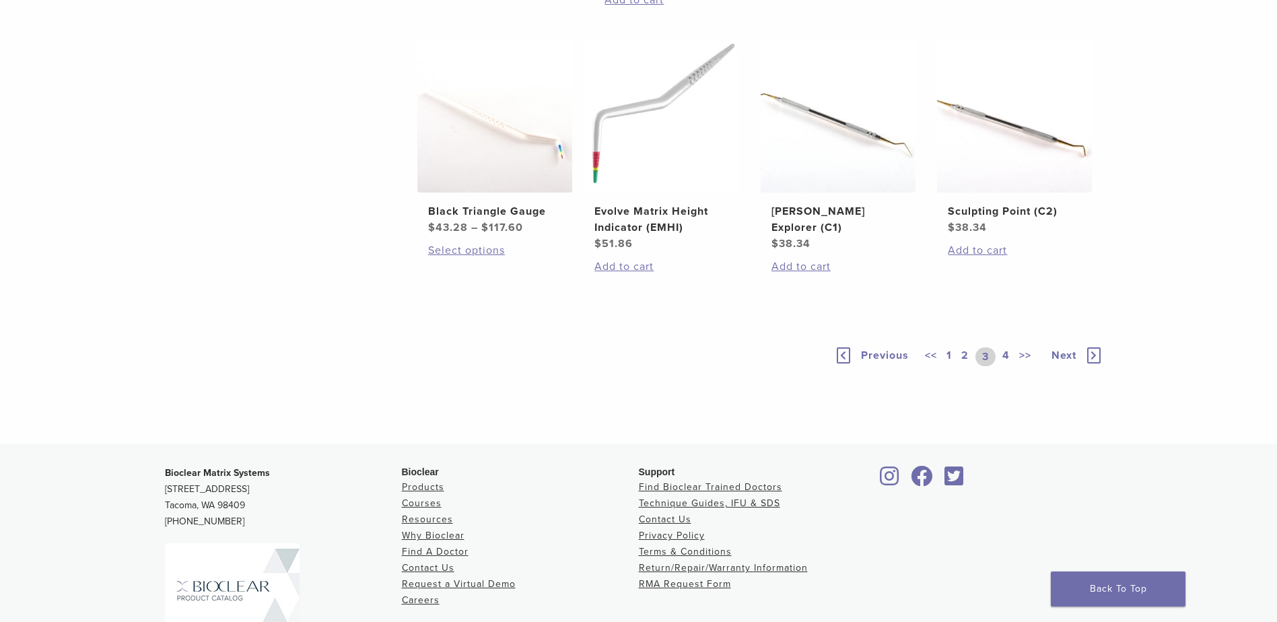
click at [1091, 364] on icon at bounding box center [1093, 355] width 13 height 16
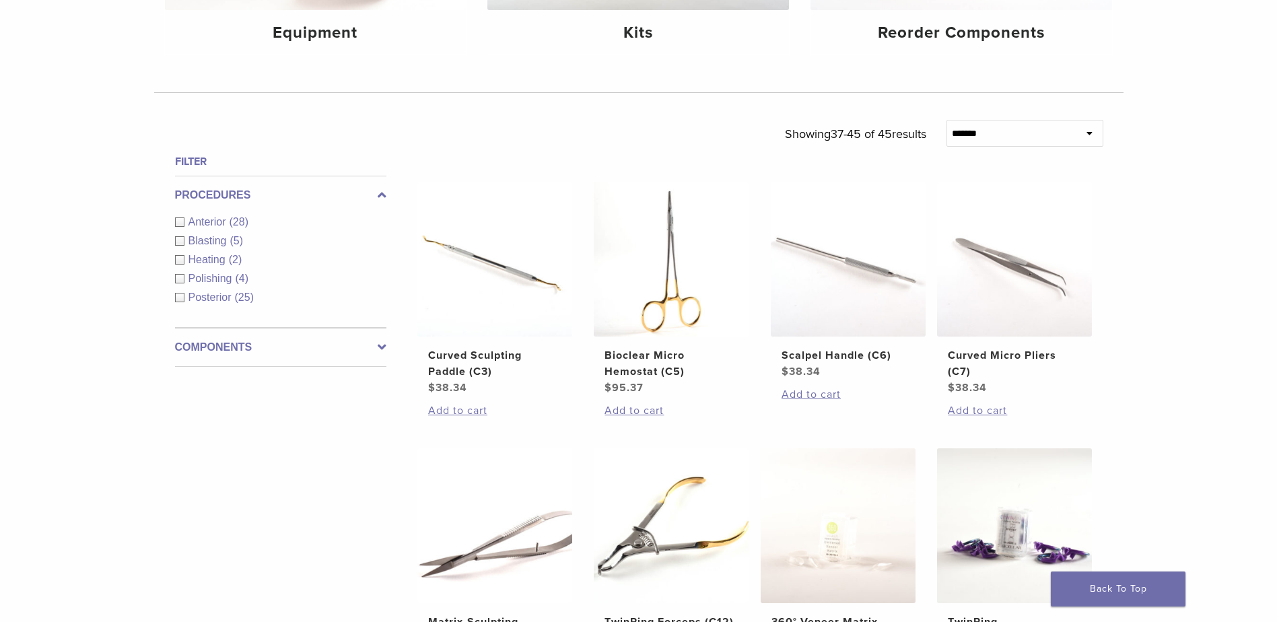
scroll to position [211, 0]
